Goal: Check status: Check status

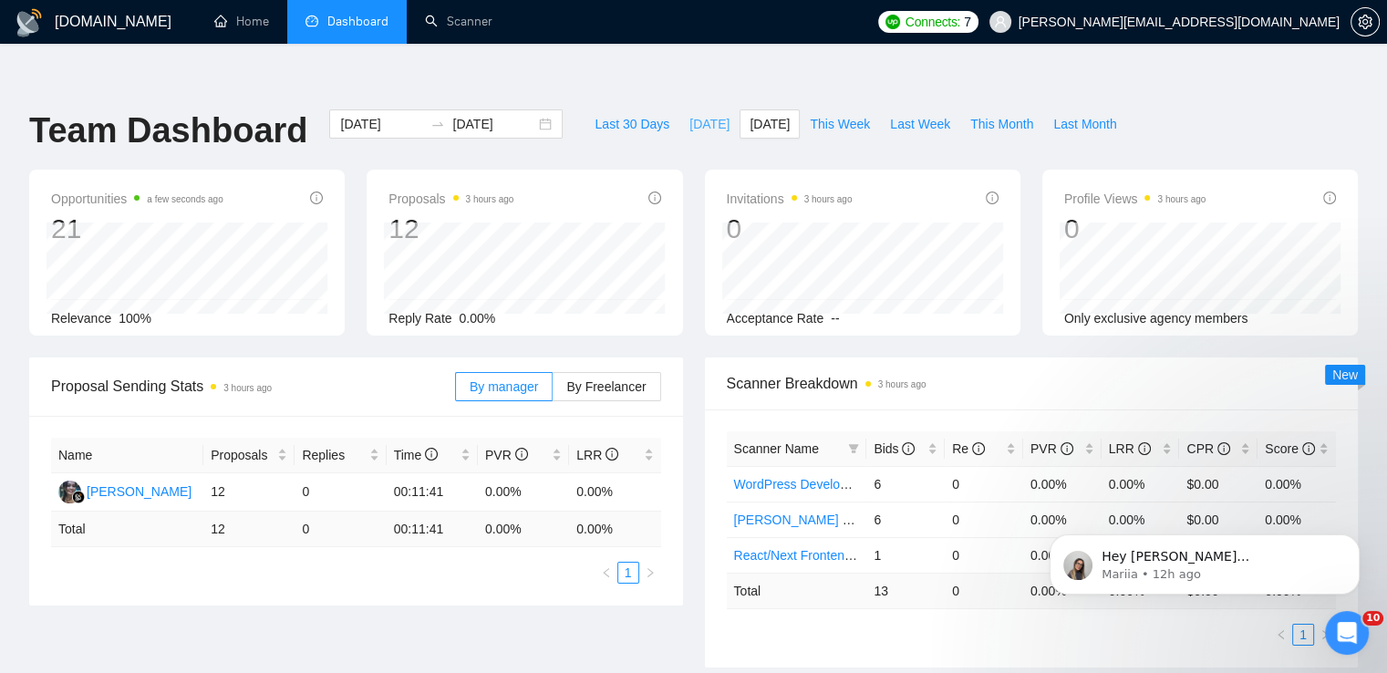
click at [690, 114] on span "[DATE]" at bounding box center [710, 124] width 40 height 20
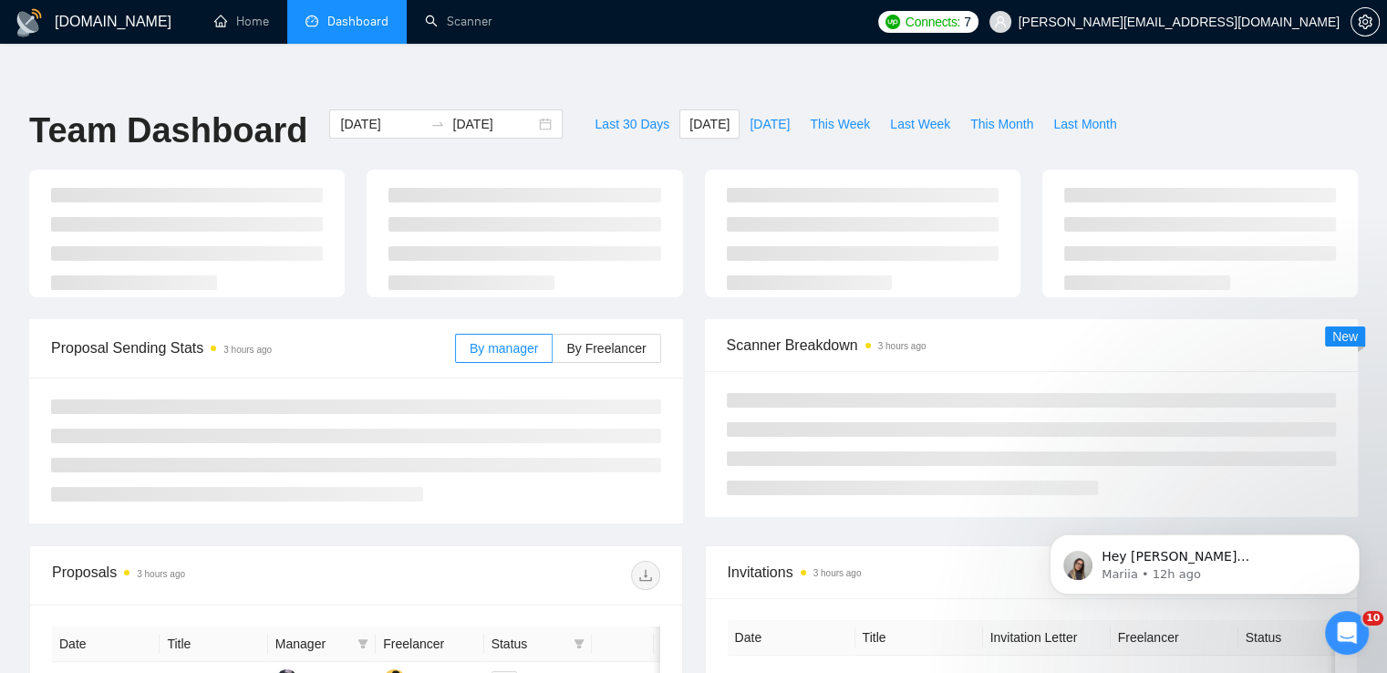
type input "2025-09-17"
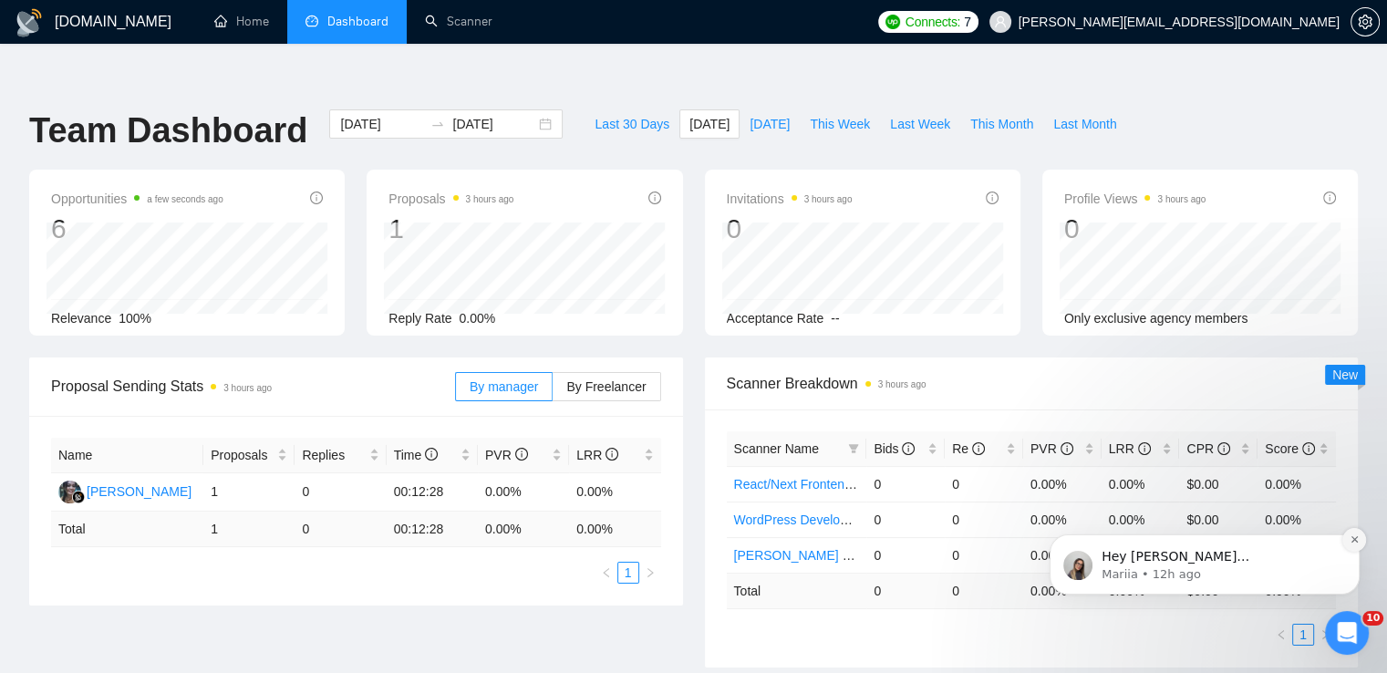
click at [1355, 539] on icon "Dismiss notification" at bounding box center [1355, 540] width 10 height 10
